Goal: Use online tool/utility: Utilize a website feature to perform a specific function

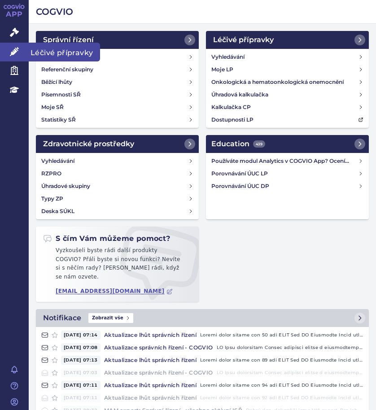
click at [17, 50] on icon at bounding box center [14, 51] width 9 height 9
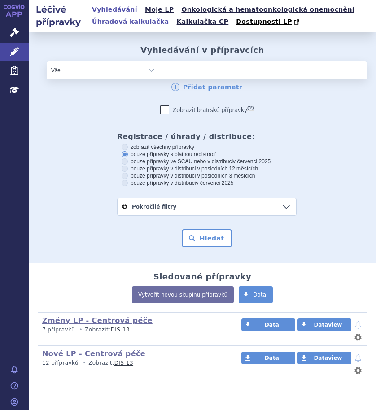
click at [126, 25] on link "Úhradová kalkulačka" at bounding box center [130, 22] width 83 height 12
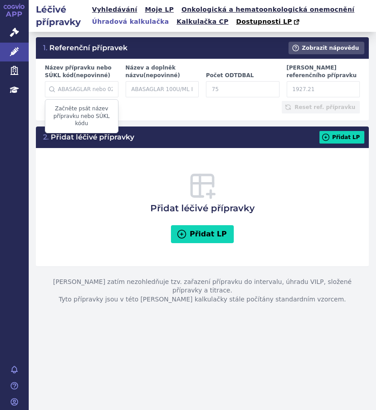
click at [68, 88] on input "Název přípravku nebo SÚKL kód (nepovinné)" at bounding box center [82, 89] width 74 height 16
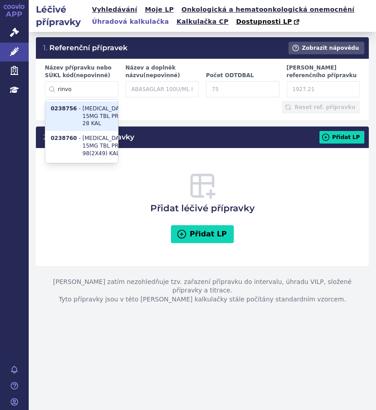
click at [93, 112] on li "0238756 - RINVOQ 15MG TBL PRO 28 KAL" at bounding box center [81, 116] width 73 height 30
type input "0238756"
type input "RINVOQ 15MG TBL PRO 28 KAL"
type input "28"
type input "12085.05"
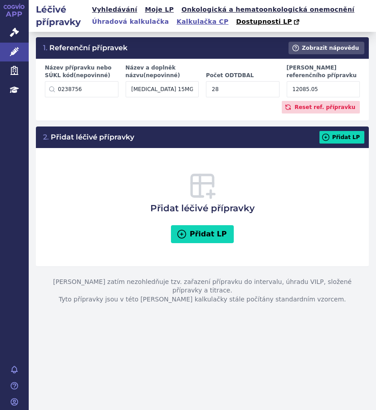
click at [194, 23] on link "Kalkulačka CP" at bounding box center [202, 22] width 57 height 12
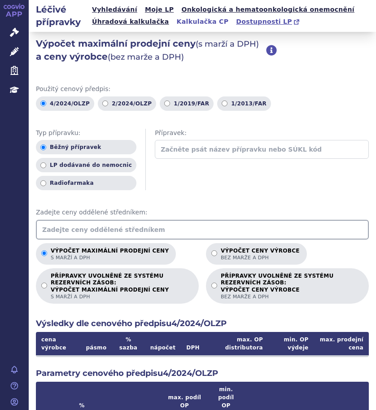
click at [292, 21] on icon at bounding box center [296, 21] width 9 height 9
click at [244, 12] on link "Onkologická a hematoonkologická onemocnění" at bounding box center [267, 10] width 178 height 12
